Goal: Information Seeking & Learning: Learn about a topic

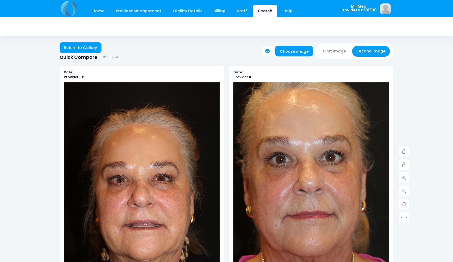
scroll to position [36, 0]
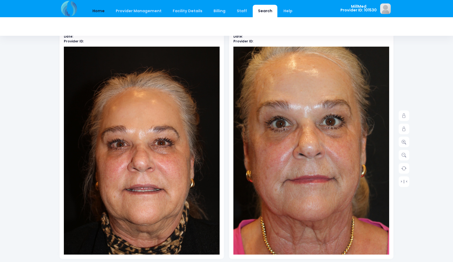
click at [99, 11] on link "Home" at bounding box center [98, 11] width 23 height 12
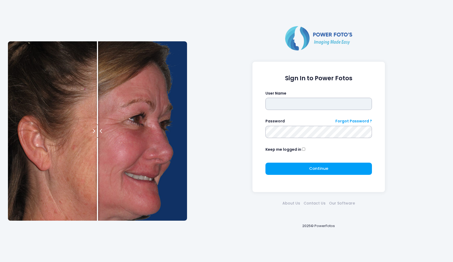
type input "*******"
click button "submit" at bounding box center [0, 0] width 0 height 0
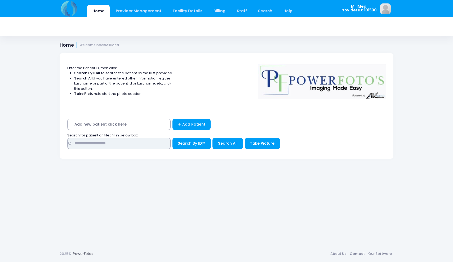
click at [157, 143] on input "text" at bounding box center [118, 143] width 103 height 11
type input "*******"
click at [229, 145] on button "Search All" at bounding box center [228, 143] width 30 height 11
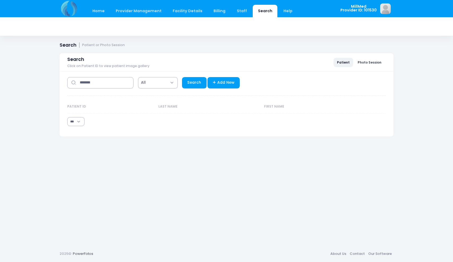
select select "***"
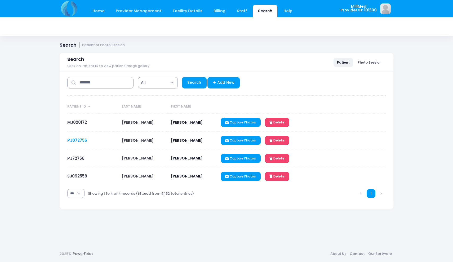
click at [81, 141] on link "PJ072756" at bounding box center [77, 141] width 20 height 6
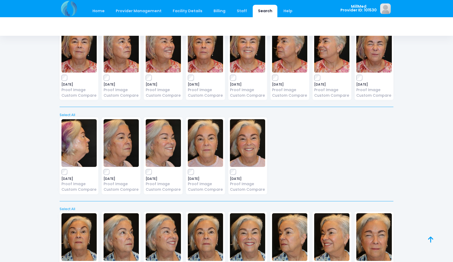
scroll to position [143, 0]
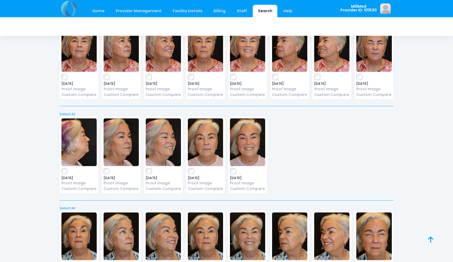
click at [204, 142] on img at bounding box center [205, 143] width 35 height 48
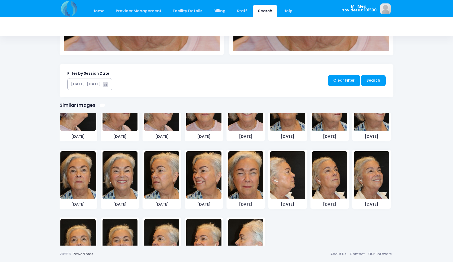
scroll to position [239, 0]
click at [252, 180] on img at bounding box center [246, 176] width 35 height 48
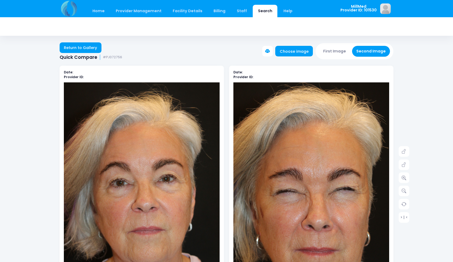
scroll to position [0, 0]
click at [331, 55] on button "First Image" at bounding box center [335, 51] width 32 height 11
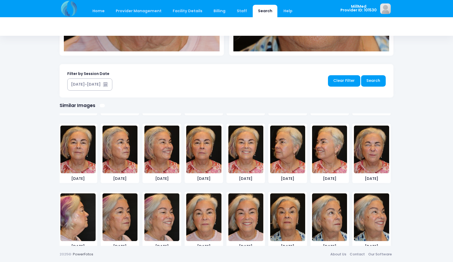
click at [371, 153] on img at bounding box center [371, 150] width 35 height 48
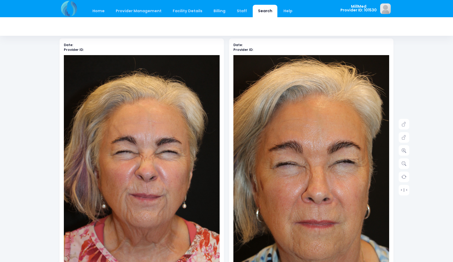
scroll to position [24, 0]
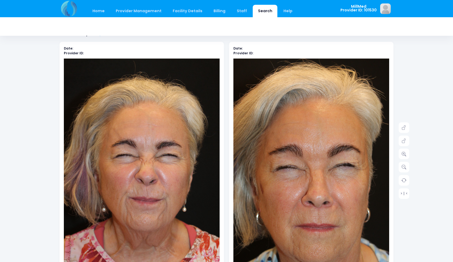
click at [332, 169] on img at bounding box center [312, 176] width 156 height 234
click at [406, 154] on icon at bounding box center [404, 154] width 5 height 5
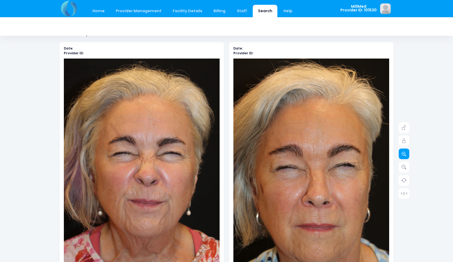
click at [406, 154] on icon at bounding box center [404, 154] width 5 height 5
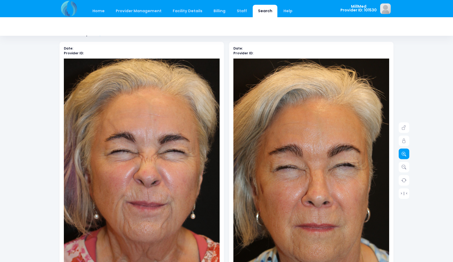
click at [406, 154] on icon at bounding box center [404, 154] width 5 height 5
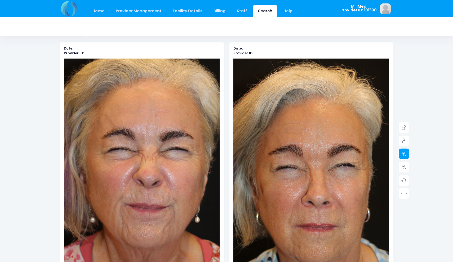
click at [406, 154] on icon at bounding box center [404, 154] width 5 height 5
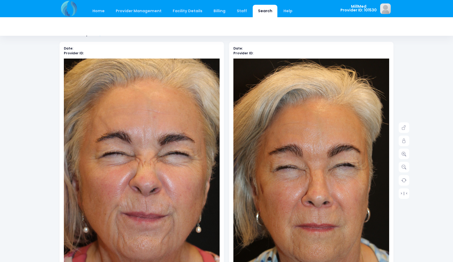
click at [149, 148] on img at bounding box center [139, 182] width 218 height 328
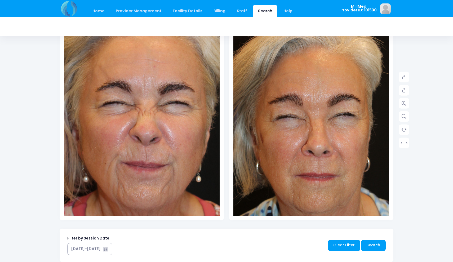
scroll to position [73, 0]
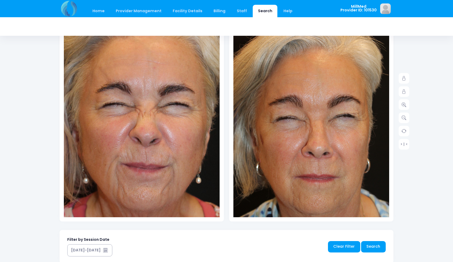
click at [350, 190] on img at bounding box center [312, 126] width 156 height 234
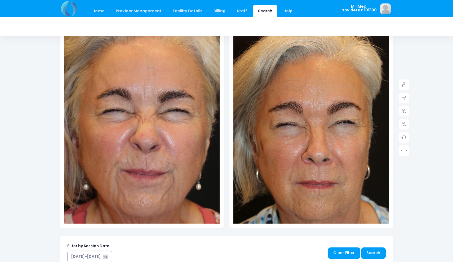
scroll to position [65, 0]
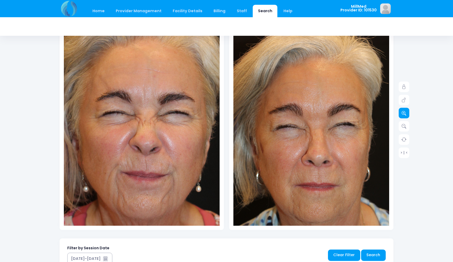
click at [403, 114] on icon at bounding box center [404, 113] width 5 height 5
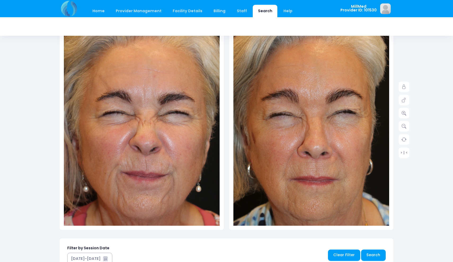
click at [343, 223] on img at bounding box center [309, 122] width 172 height 257
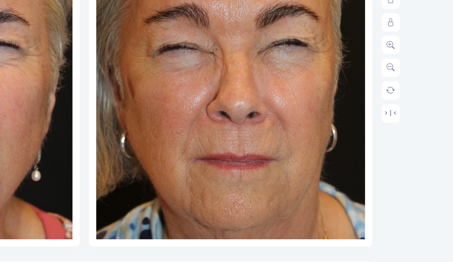
scroll to position [107, 0]
